Goal: Information Seeking & Learning: Learn about a topic

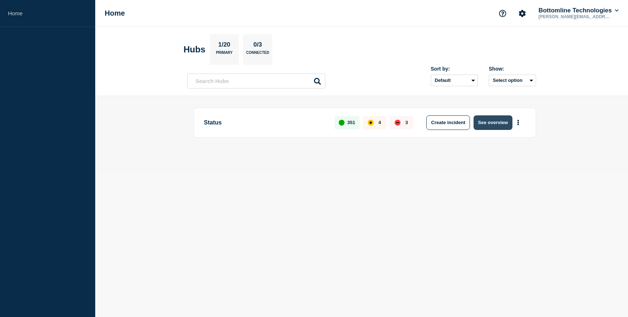
click at [494, 127] on button "See overview" at bounding box center [493, 122] width 39 height 15
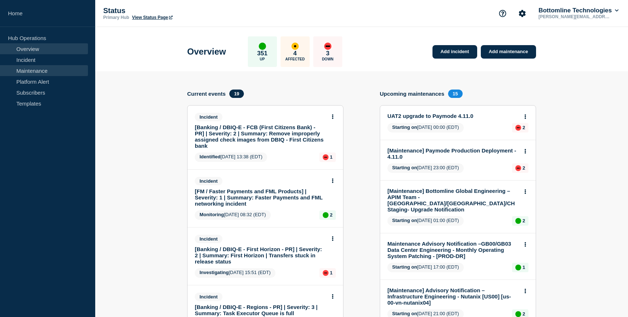
click at [29, 67] on link "Maintenance" at bounding box center [44, 70] width 88 height 11
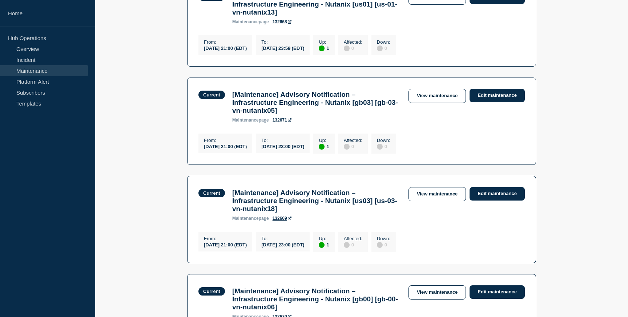
scroll to position [674, 0]
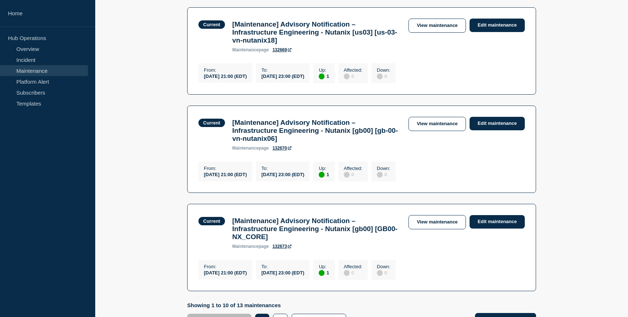
click at [389, 217] on h3 "[Maintenance] Advisory Notification – Infrastructure Engineering - Nutanix [gb0…" at bounding box center [316, 229] width 169 height 24
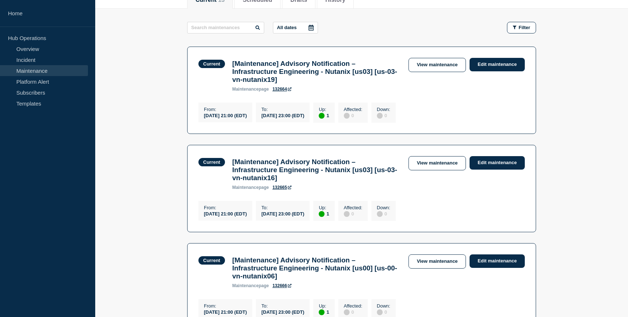
scroll to position [0, 0]
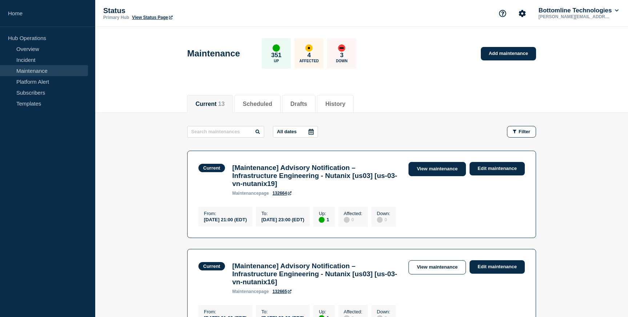
click at [442, 171] on link "View maintenance" at bounding box center [437, 169] width 57 height 14
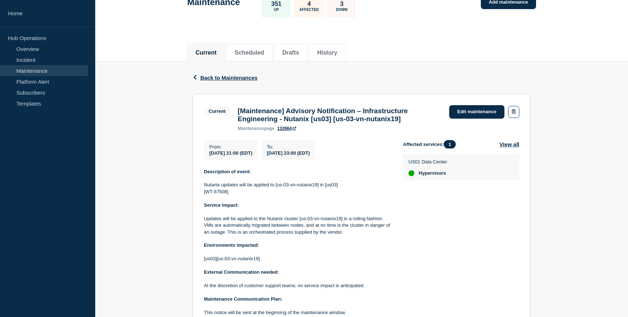
scroll to position [164, 0]
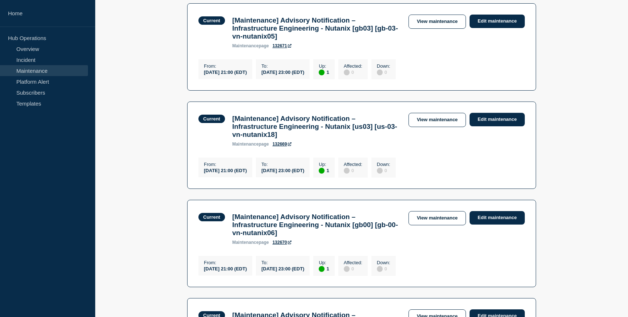
scroll to position [894, 0]
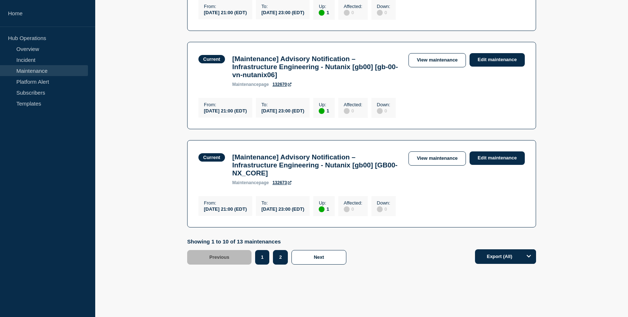
click at [278, 250] on button "2" at bounding box center [280, 257] width 15 height 15
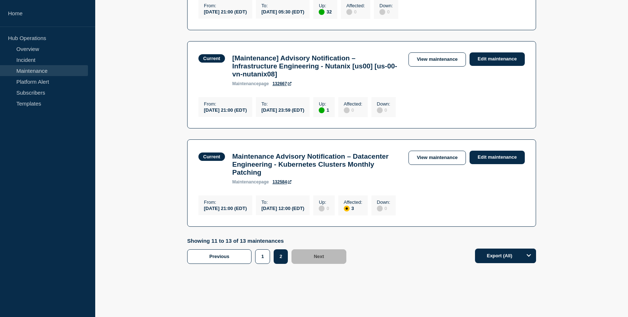
scroll to position [205, 0]
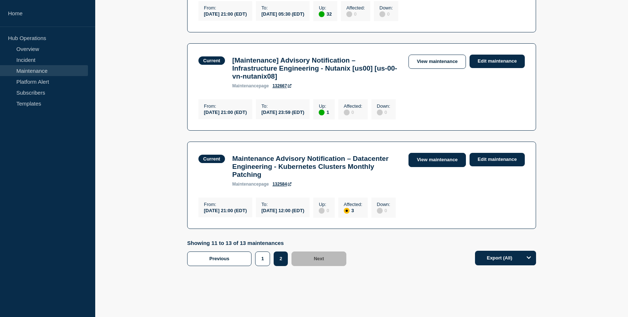
click at [437, 166] on link "View maintenance" at bounding box center [437, 160] width 57 height 14
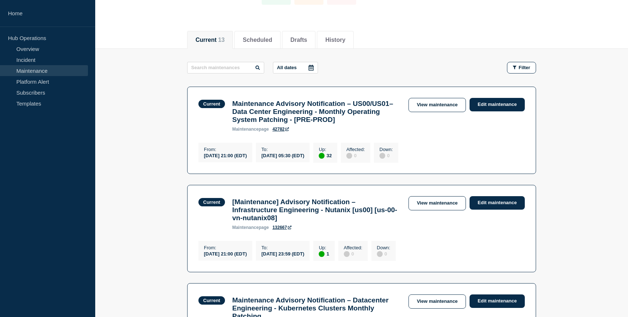
scroll to position [233, 0]
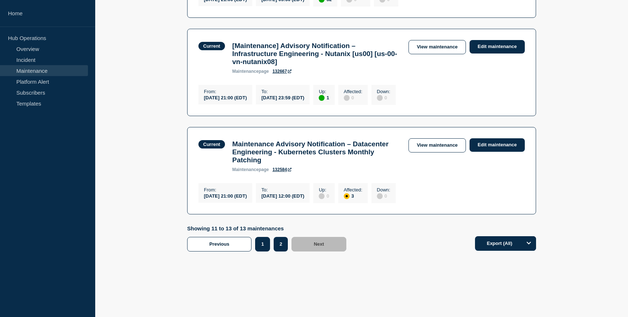
click at [265, 241] on button "1" at bounding box center [262, 244] width 15 height 15
